Goal: Information Seeking & Learning: Check status

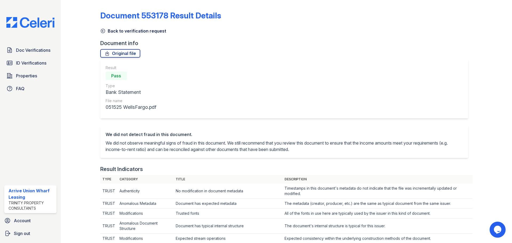
scroll to position [240, 0]
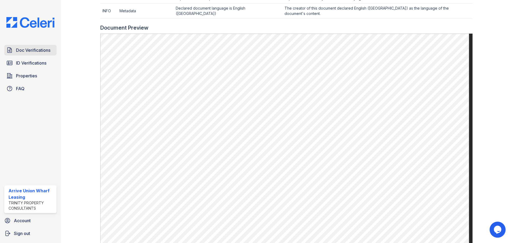
click at [19, 53] on span "Doc Verifications" at bounding box center [33, 50] width 34 height 6
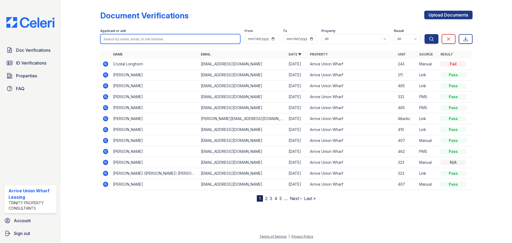
click at [159, 41] on input "search" at bounding box center [170, 39] width 140 height 10
type input "dani"
click at [424, 34] on button "Search" at bounding box center [431, 39] width 14 height 10
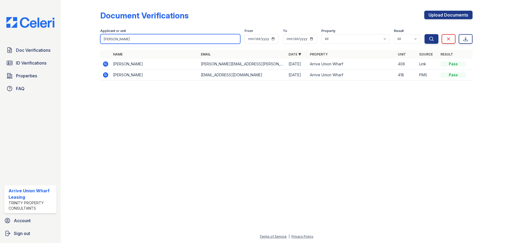
drag, startPoint x: 87, startPoint y: 39, endPoint x: 78, endPoint y: 39, distance: 8.5
click at [78, 39] on div "Document Verifications Upload Documents Filter Applicant or unit dani From To P…" at bounding box center [286, 47] width 434 height 94
type input "yang"
click at [424, 34] on button "Search" at bounding box center [431, 39] width 14 height 10
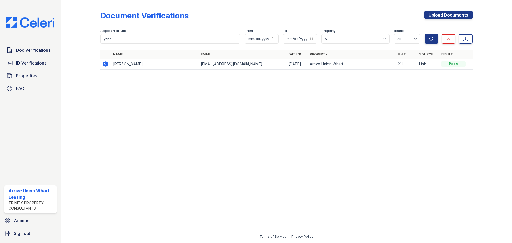
click at [105, 64] on icon at bounding box center [105, 63] width 1 height 1
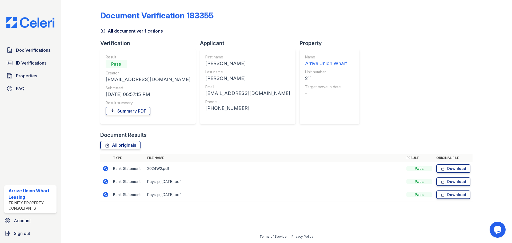
click at [102, 168] on icon at bounding box center [105, 168] width 6 height 6
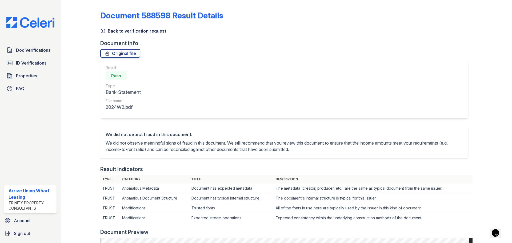
click at [100, 30] on icon at bounding box center [102, 30] width 5 height 5
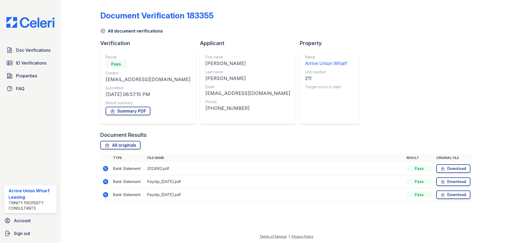
click at [104, 185] on td at bounding box center [105, 181] width 11 height 13
click at [104, 182] on icon at bounding box center [105, 181] width 5 height 5
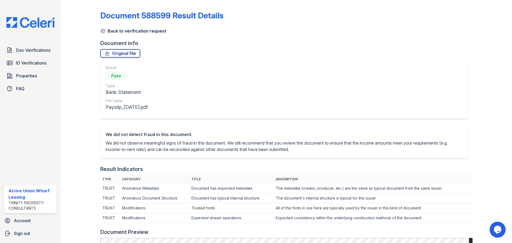
click at [103, 31] on icon at bounding box center [102, 30] width 5 height 5
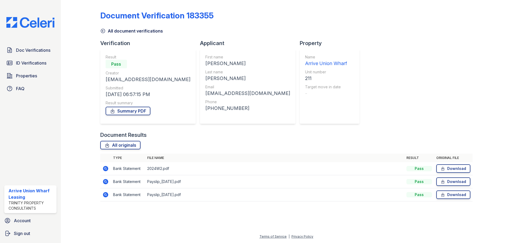
click at [104, 196] on icon at bounding box center [105, 194] width 5 height 5
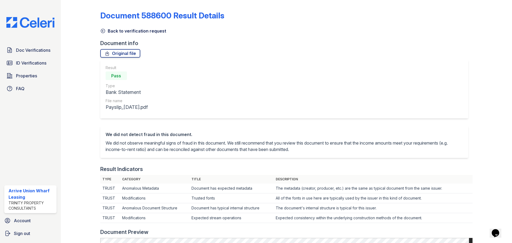
click at [104, 31] on icon at bounding box center [102, 30] width 5 height 5
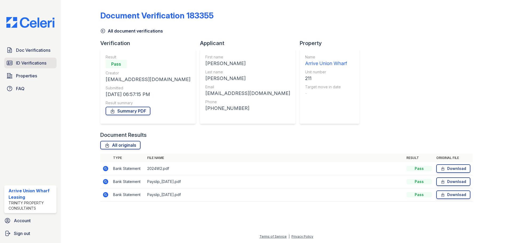
click at [31, 65] on span "ID Verifications" at bounding box center [31, 63] width 30 height 6
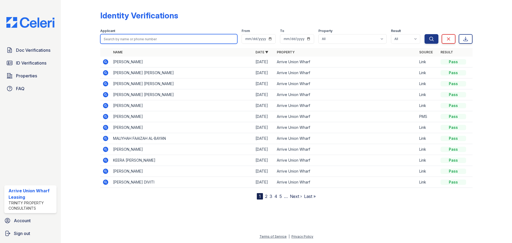
click at [118, 39] on input "search" at bounding box center [168, 39] width 137 height 10
type input "dani"
click at [424, 34] on button "Search" at bounding box center [431, 39] width 14 height 10
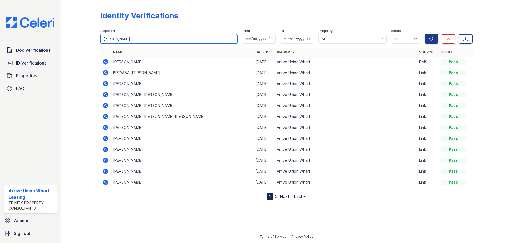
click at [124, 38] on input "dani" at bounding box center [168, 39] width 137 height 10
type input "dan"
click at [424, 34] on button "Search" at bounding box center [431, 39] width 14 height 10
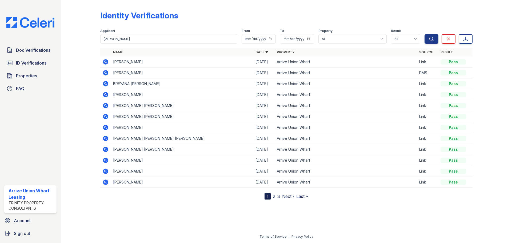
click at [105, 62] on icon at bounding box center [105, 62] width 6 height 6
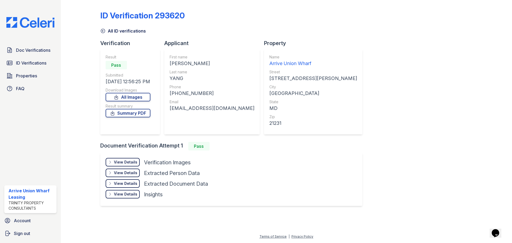
click at [129, 162] on div "View Details" at bounding box center [125, 161] width 23 height 5
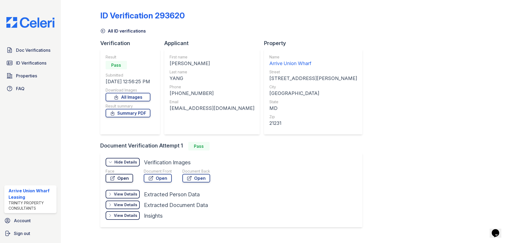
click at [129, 178] on link "Open" at bounding box center [119, 178] width 27 height 9
click at [26, 47] on span "Doc Verifications" at bounding box center [33, 50] width 34 height 6
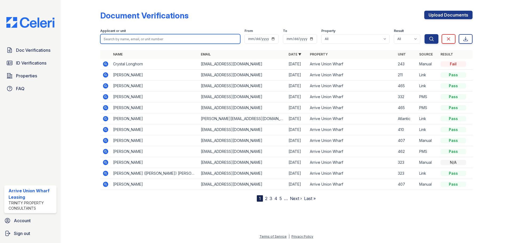
click at [120, 41] on input "search" at bounding box center [170, 39] width 140 height 10
type input "465"
click at [424, 34] on button "Search" at bounding box center [431, 39] width 14 height 10
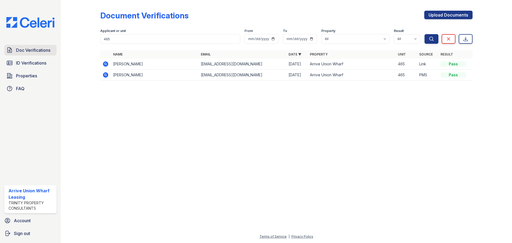
click at [22, 52] on span "Doc Verifications" at bounding box center [33, 50] width 34 height 6
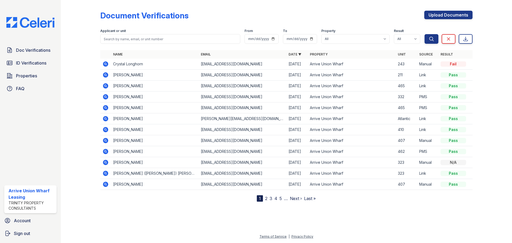
click at [107, 108] on icon at bounding box center [105, 107] width 5 height 5
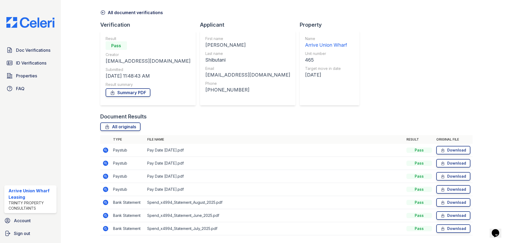
scroll to position [27, 0]
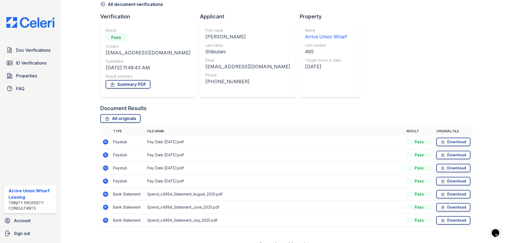
click at [106, 182] on icon at bounding box center [105, 180] width 5 height 5
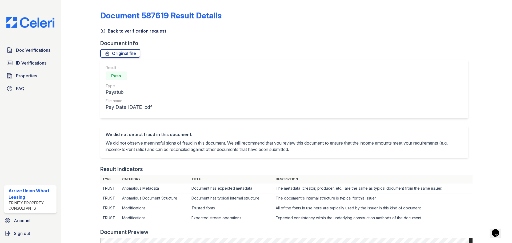
click at [104, 32] on icon at bounding box center [102, 30] width 5 height 5
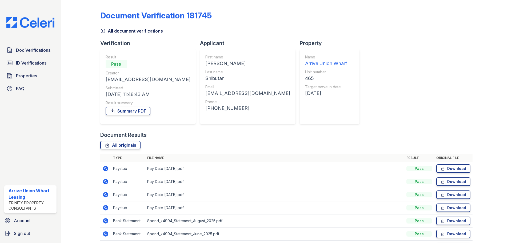
click at [107, 182] on icon at bounding box center [105, 181] width 5 height 5
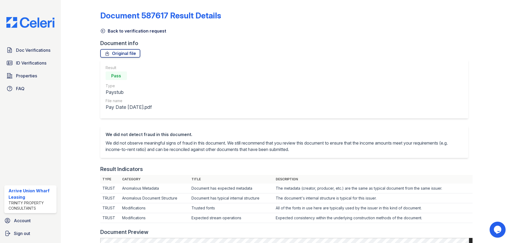
click at [102, 30] on icon at bounding box center [103, 31] width 4 height 4
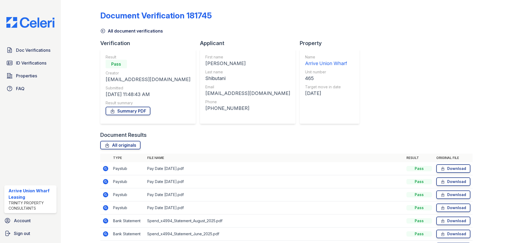
click at [104, 197] on icon at bounding box center [105, 194] width 6 height 6
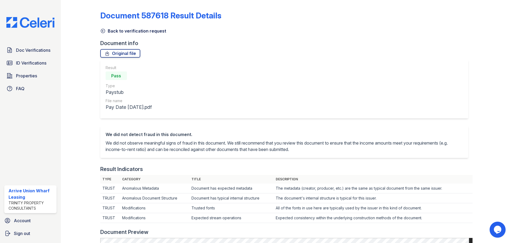
click at [104, 30] on icon at bounding box center [102, 30] width 5 height 5
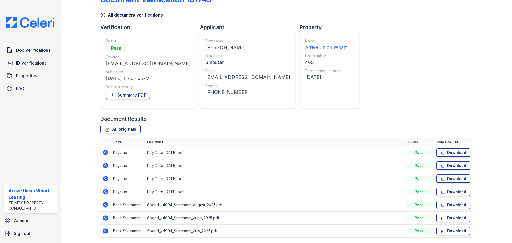
scroll to position [34, 0]
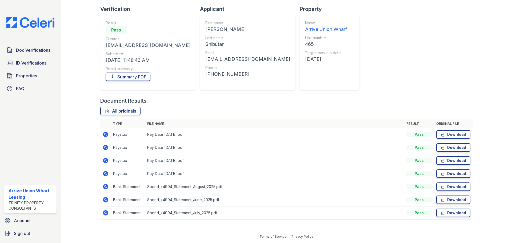
click at [105, 174] on icon at bounding box center [105, 173] width 6 height 6
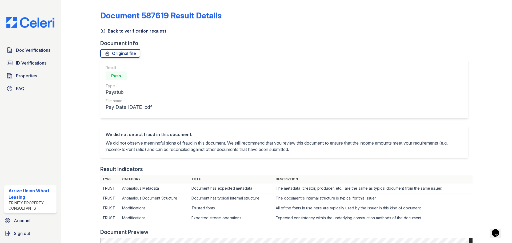
click at [105, 30] on icon at bounding box center [102, 30] width 5 height 5
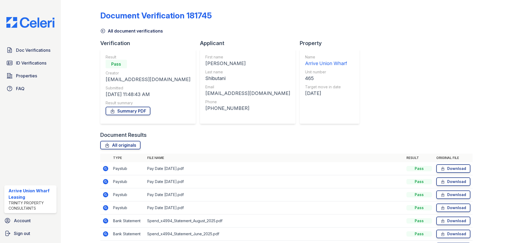
click at [104, 167] on icon at bounding box center [105, 168] width 6 height 6
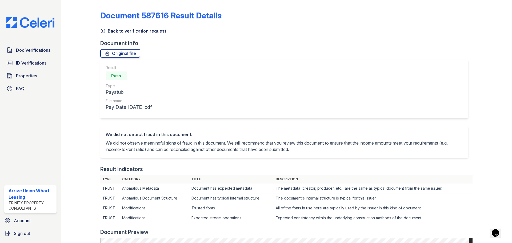
click at [102, 32] on icon at bounding box center [102, 30] width 5 height 5
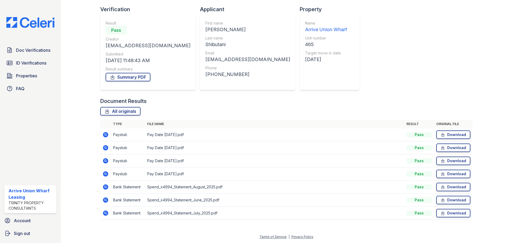
scroll to position [34, 0]
click at [105, 187] on icon at bounding box center [105, 186] width 6 height 6
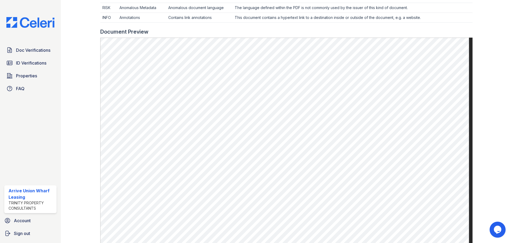
scroll to position [347, 0]
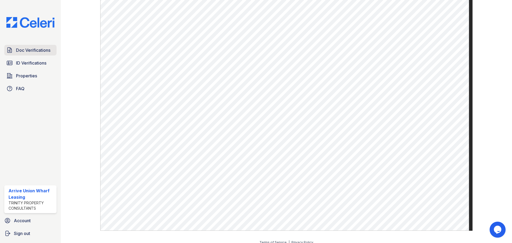
click at [37, 50] on span "Doc Verifications" at bounding box center [33, 50] width 34 height 6
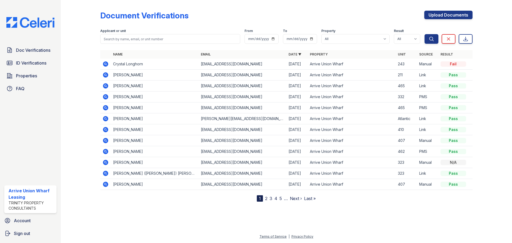
click at [105, 107] on icon at bounding box center [105, 108] width 6 height 6
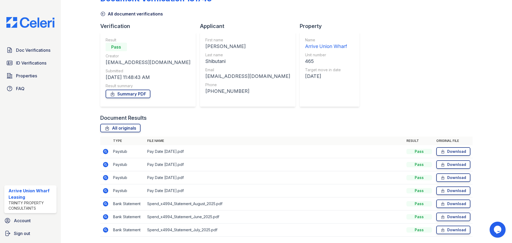
scroll to position [7, 0]
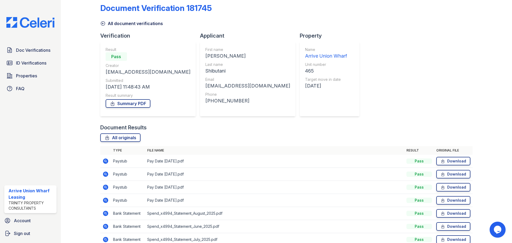
click at [334, 87] on div "Document Verification 181745 All document verifications Verification Result Pas…" at bounding box center [286, 123] width 372 height 257
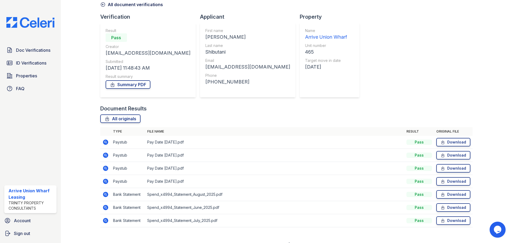
scroll to position [34, 0]
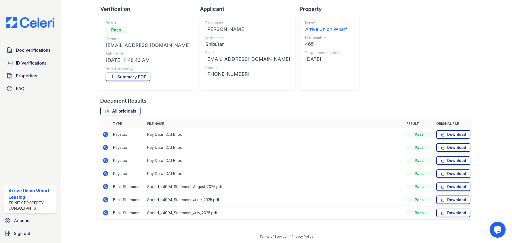
click at [104, 174] on icon at bounding box center [105, 173] width 6 height 6
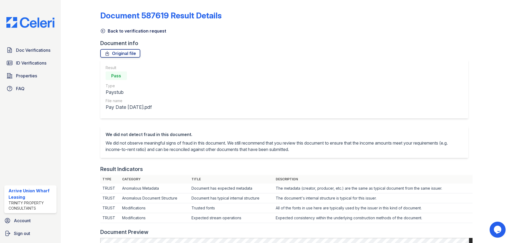
click at [104, 30] on icon at bounding box center [103, 31] width 4 height 4
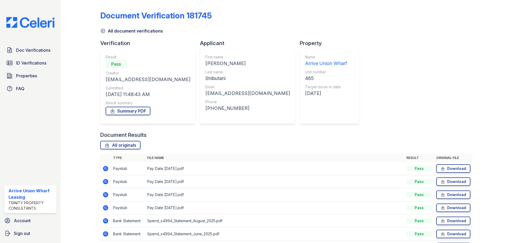
scroll to position [27, 0]
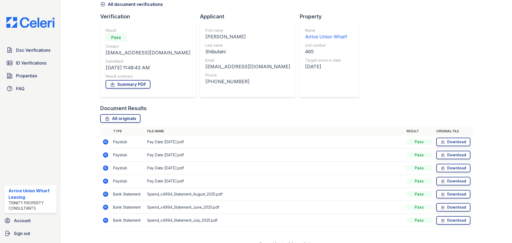
click at [105, 168] on icon at bounding box center [105, 167] width 1 height 1
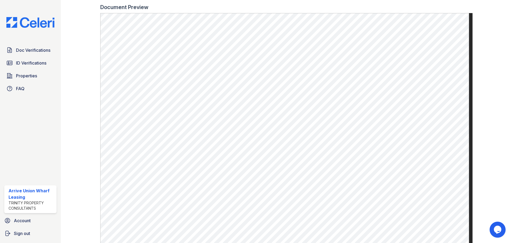
scroll to position [176, 0]
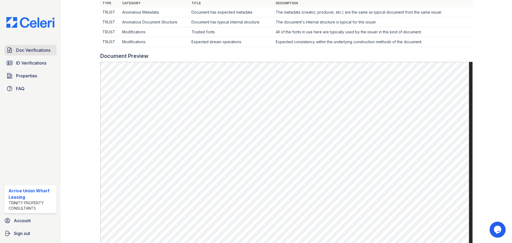
click at [33, 49] on span "Doc Verifications" at bounding box center [33, 50] width 34 height 6
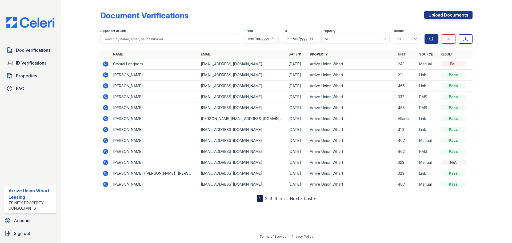
click at [104, 86] on icon at bounding box center [105, 86] width 6 height 6
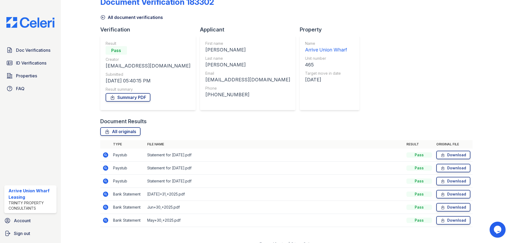
scroll to position [21, 0]
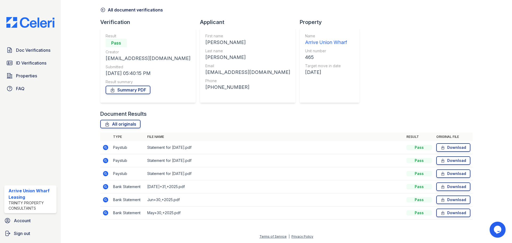
click at [104, 173] on icon at bounding box center [105, 173] width 6 height 6
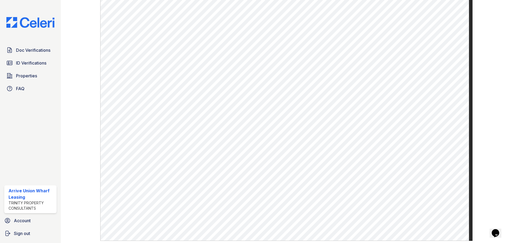
scroll to position [213, 0]
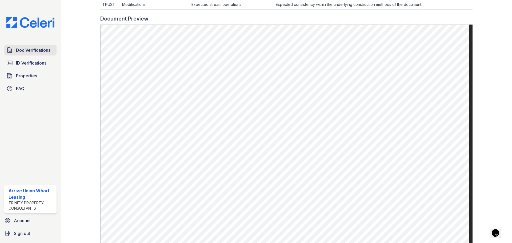
click at [34, 53] on span "Doc Verifications" at bounding box center [33, 50] width 34 height 6
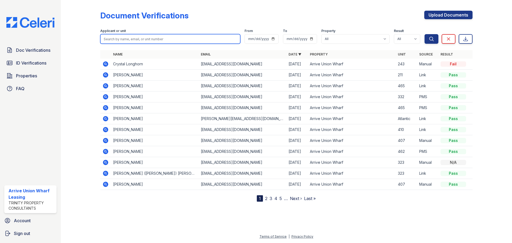
click at [139, 38] on input "search" at bounding box center [170, 39] width 140 height 10
click at [140, 41] on input "search" at bounding box center [170, 39] width 140 height 10
type input "[PERSON_NAME]"
click at [424, 34] on button "Search" at bounding box center [431, 39] width 14 height 10
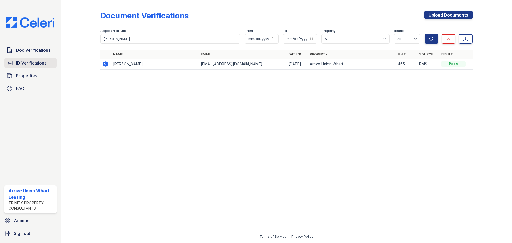
click at [21, 66] on span "ID Verifications" at bounding box center [31, 63] width 30 height 6
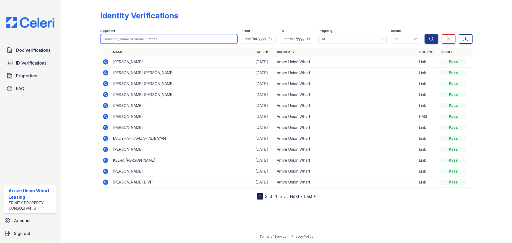
click at [123, 40] on input "search" at bounding box center [168, 39] width 137 height 10
type input "[PERSON_NAME]"
click at [424, 34] on button "Search" at bounding box center [431, 39] width 14 height 10
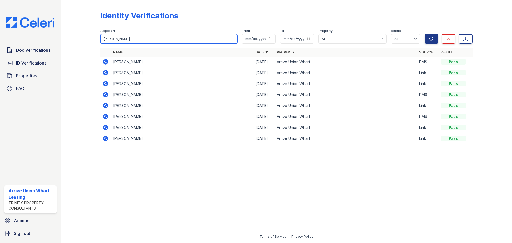
drag, startPoint x: 123, startPoint y: 40, endPoint x: 91, endPoint y: 40, distance: 31.5
click at [91, 40] on div "Identity Verifications Filter Applicant [PERSON_NAME] From To Property All Arri…" at bounding box center [286, 79] width 434 height 158
click at [36, 52] on span "Doc Verifications" at bounding box center [33, 50] width 34 height 6
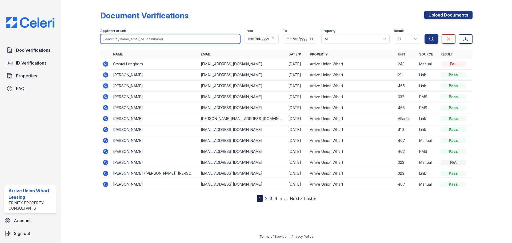
click at [121, 40] on input "search" at bounding box center [170, 39] width 140 height 10
type input "[PERSON_NAME]"
click at [424, 34] on button "Search" at bounding box center [431, 39] width 14 height 10
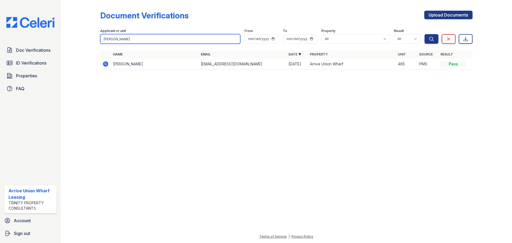
click at [122, 42] on input "[PERSON_NAME]" at bounding box center [170, 39] width 140 height 10
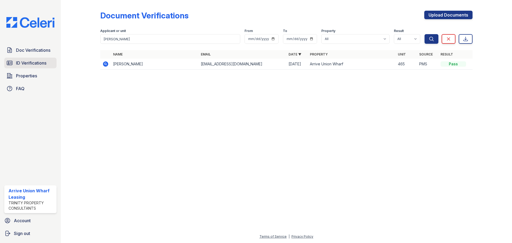
click at [30, 60] on link "ID Verifications" at bounding box center [30, 63] width 52 height 11
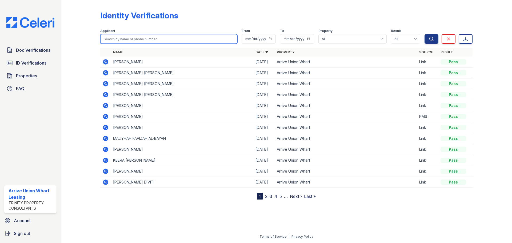
click at [136, 37] on input "search" at bounding box center [168, 39] width 137 height 10
type input "[PERSON_NAME]"
click at [424, 34] on button "Search" at bounding box center [431, 39] width 14 height 10
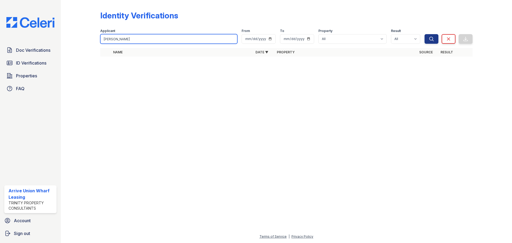
click at [136, 37] on input "[PERSON_NAME]" at bounding box center [168, 39] width 137 height 10
type input "[PERSON_NAME]"
click at [424, 34] on button "Search" at bounding box center [431, 39] width 14 height 10
